Goal: Information Seeking & Learning: Check status

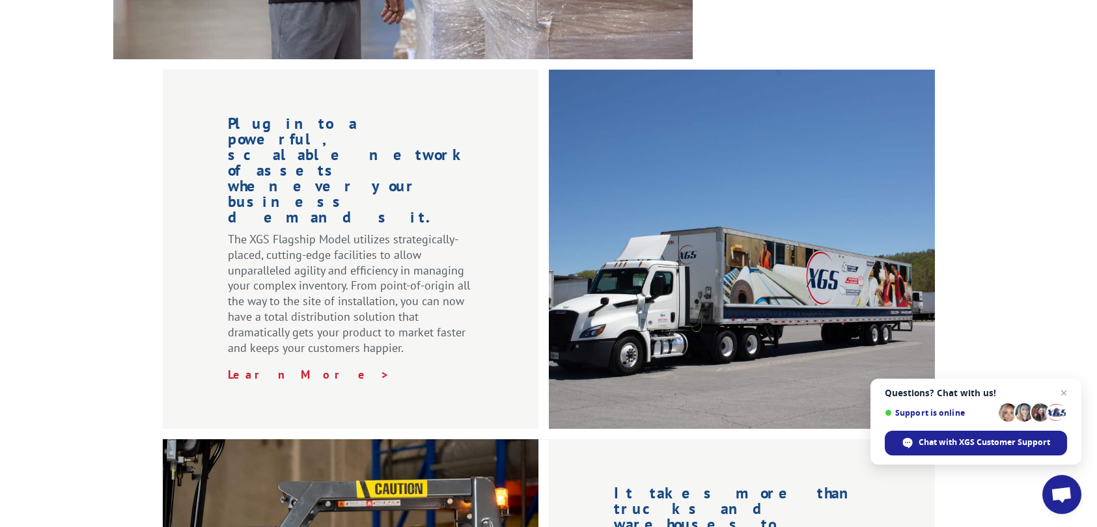
scroll to position [1302, 0]
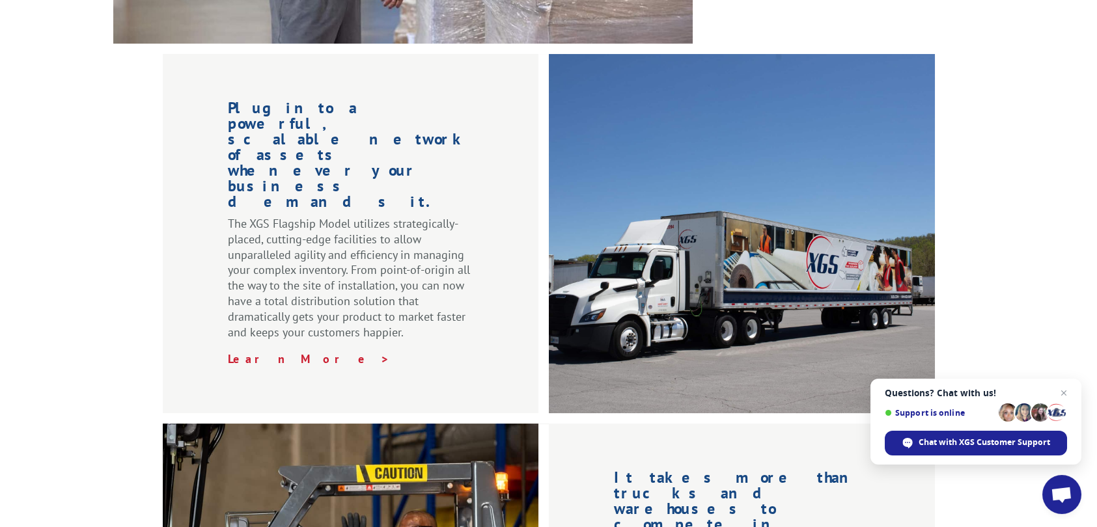
drag, startPoint x: 1061, startPoint y: 392, endPoint x: 1057, endPoint y: 387, distance: 6.9
click at [1061, 390] on span "Close chat" at bounding box center [1064, 393] width 16 height 16
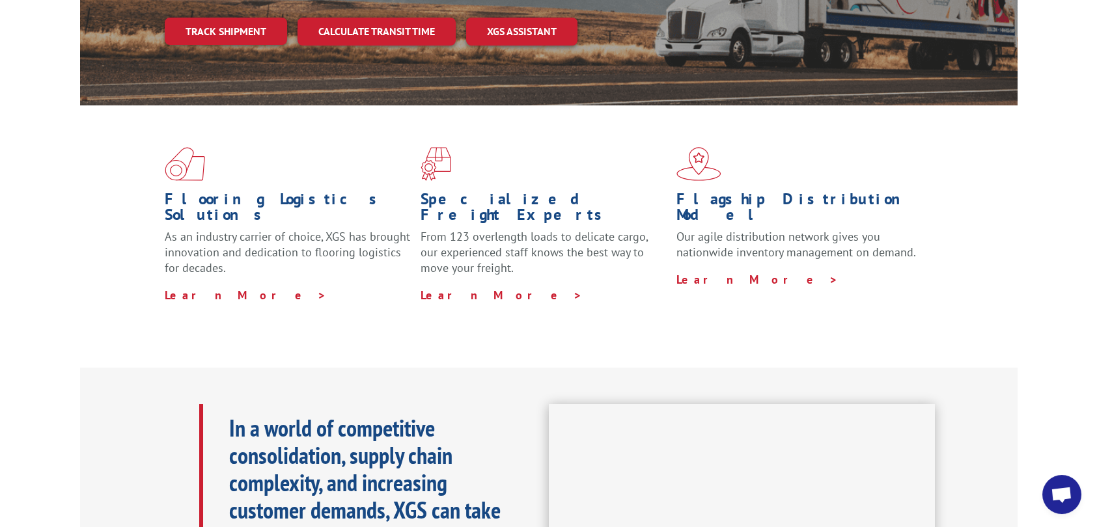
scroll to position [0, 0]
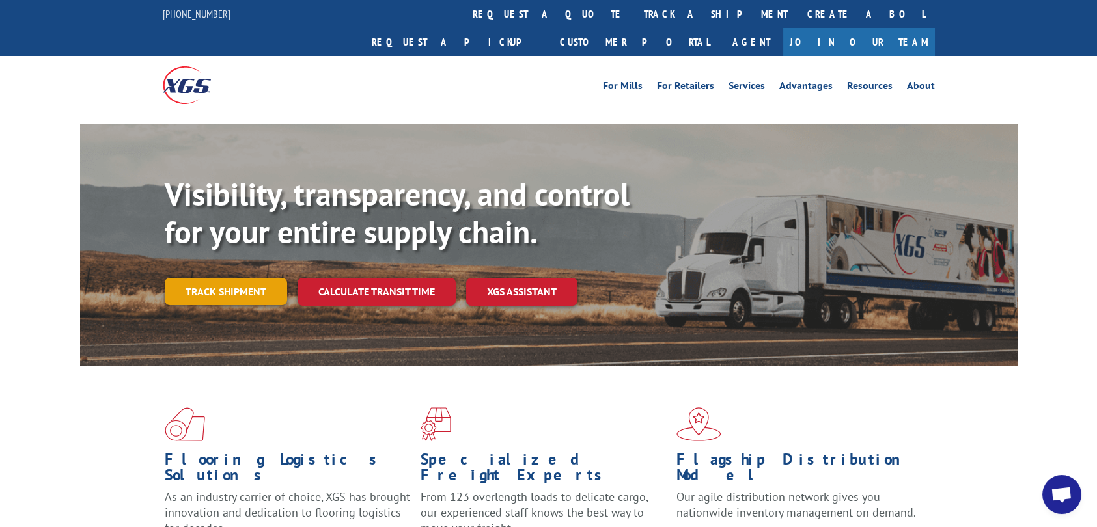
click at [240, 278] on link "Track shipment" at bounding box center [226, 291] width 122 height 27
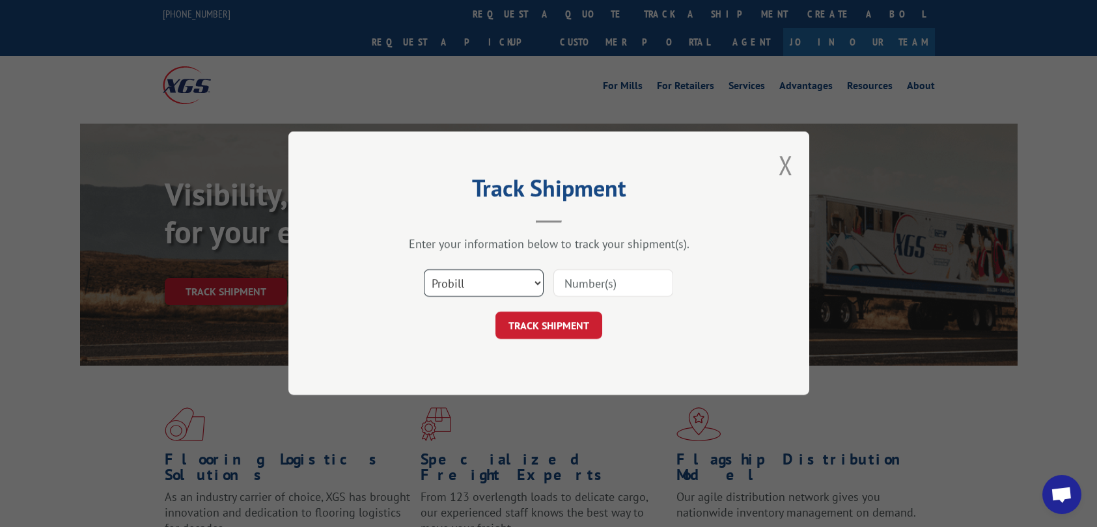
click at [468, 281] on select "Select category... Probill BOL PO" at bounding box center [484, 283] width 120 height 27
select select "bol"
click at [424, 270] on select "Select category... Probill BOL PO" at bounding box center [484, 283] width 120 height 27
click at [606, 278] on input at bounding box center [613, 283] width 120 height 27
type input "17261463"
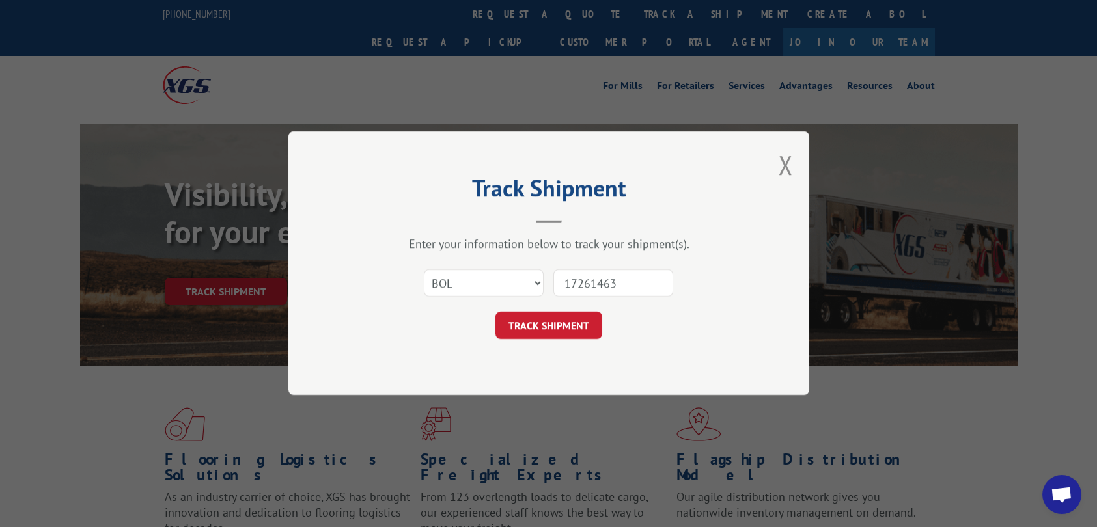
click button "TRACK SHIPMENT" at bounding box center [548, 326] width 107 height 27
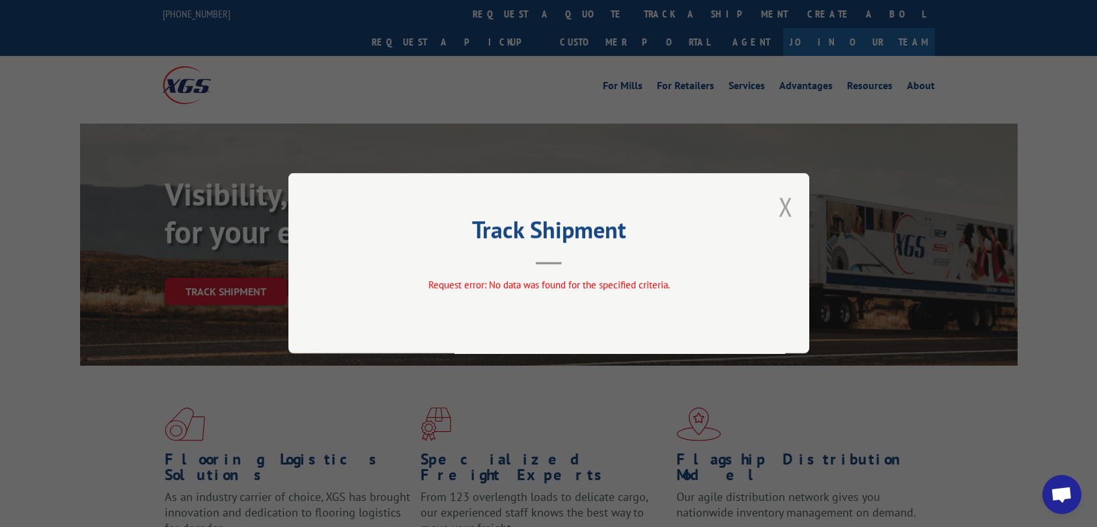
drag, startPoint x: 785, startPoint y: 203, endPoint x: 768, endPoint y: 204, distance: 16.9
click at [784, 203] on button "Close modal" at bounding box center [786, 206] width 14 height 35
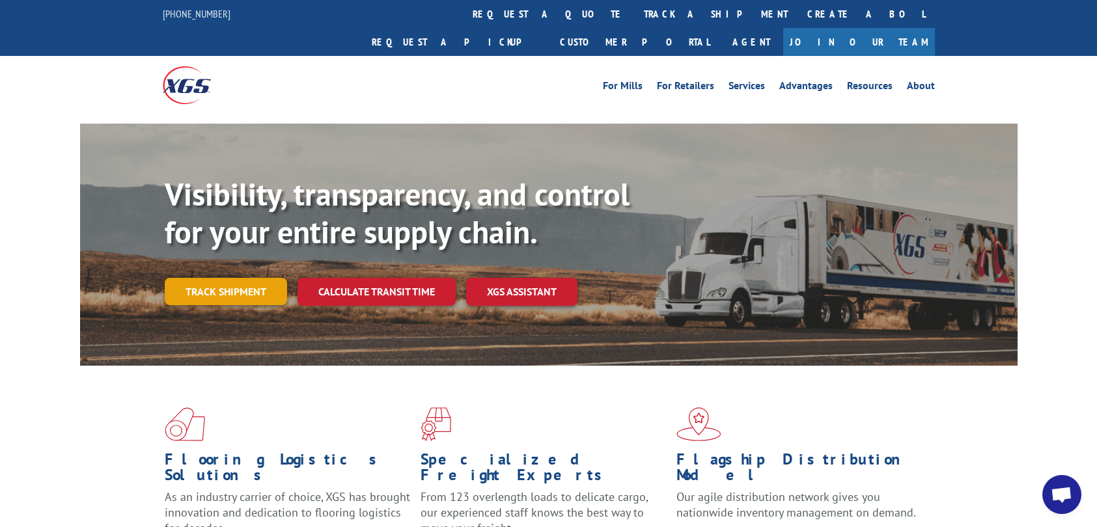
click at [212, 278] on link "Track shipment" at bounding box center [226, 291] width 122 height 27
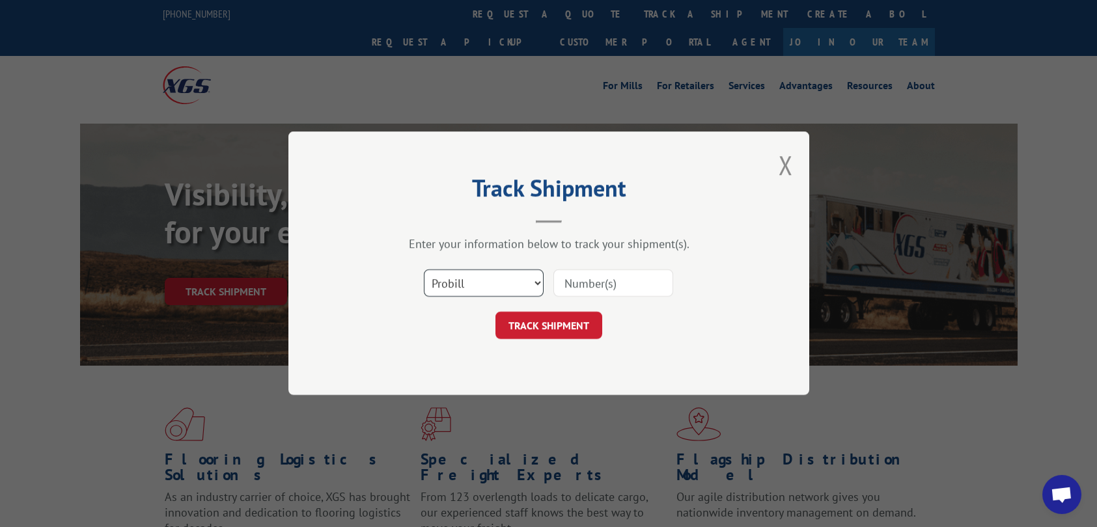
click at [499, 283] on select "Select category... Probill BOL PO" at bounding box center [484, 283] width 120 height 27
click at [568, 326] on button "TRACK SHIPMENT" at bounding box center [548, 326] width 107 height 27
type input "17261463"
click at [495, 313] on button "TRACK SHIPMENT" at bounding box center [548, 326] width 107 height 27
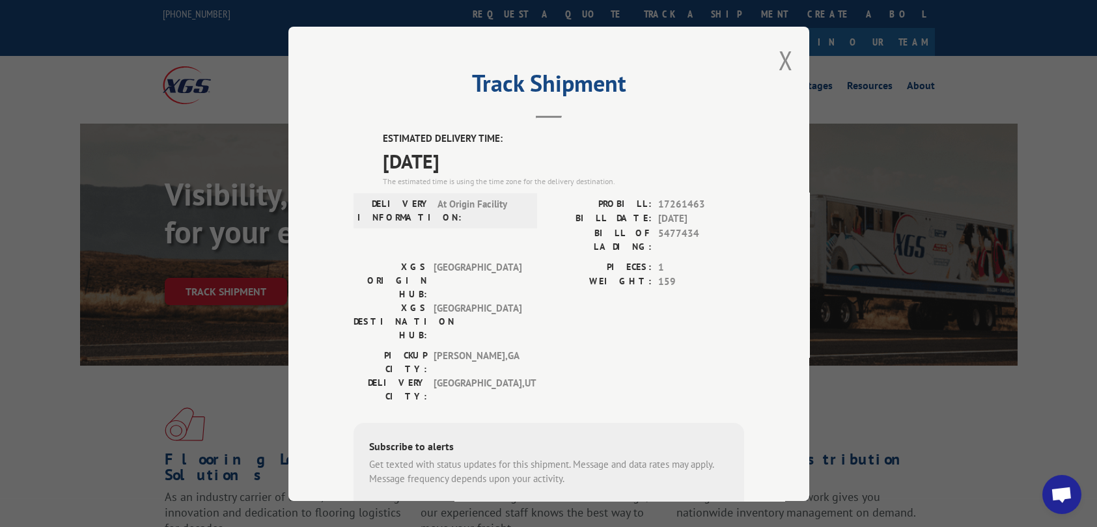
drag, startPoint x: 779, startPoint y: 56, endPoint x: 624, endPoint y: 27, distance: 157.1
click at [771, 51] on div "Track Shipment ESTIMATED DELIVERY TIME: [DATE] The estimated time is using the …" at bounding box center [548, 264] width 521 height 475
click at [780, 66] on button "Close modal" at bounding box center [786, 60] width 14 height 35
